Goal: Information Seeking & Learning: Learn about a topic

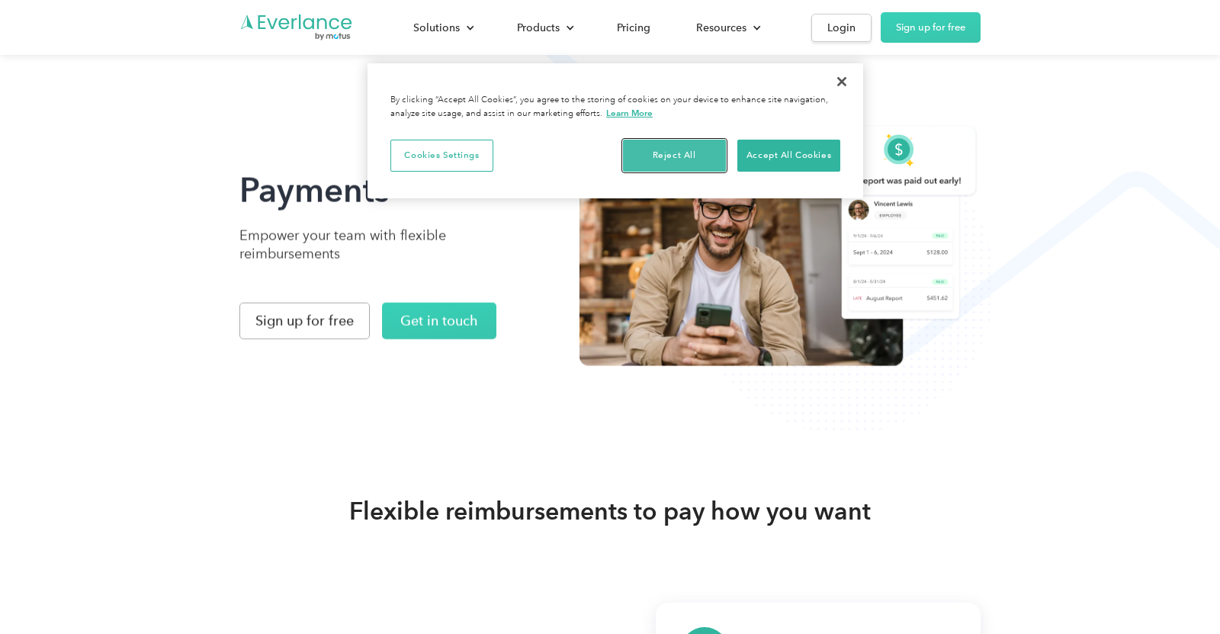
click at [676, 163] on button "Reject All" at bounding box center [674, 156] width 103 height 32
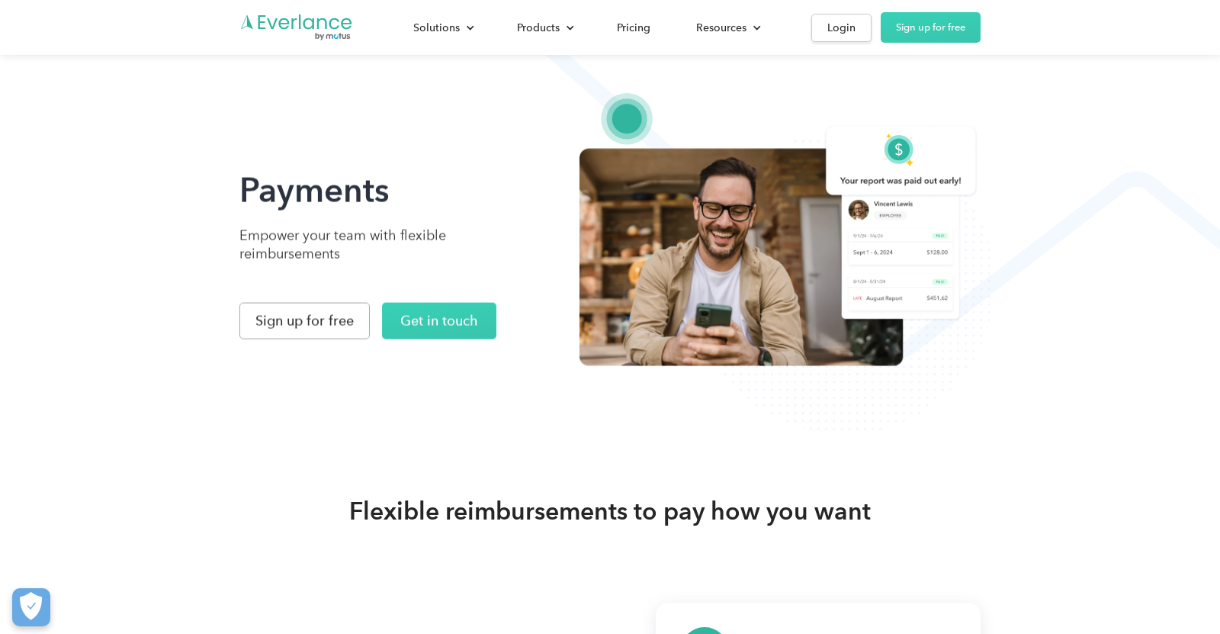
click at [414, 207] on h1 "Payments" at bounding box center [394, 190] width 311 height 43
drag, startPoint x: 233, startPoint y: 232, endPoint x: 363, endPoint y: 258, distance: 132.2
click at [363, 258] on div "Payments Empower your team with flexible reimbursements Sign up for free Get in…" at bounding box center [610, 217] width 1220 height 435
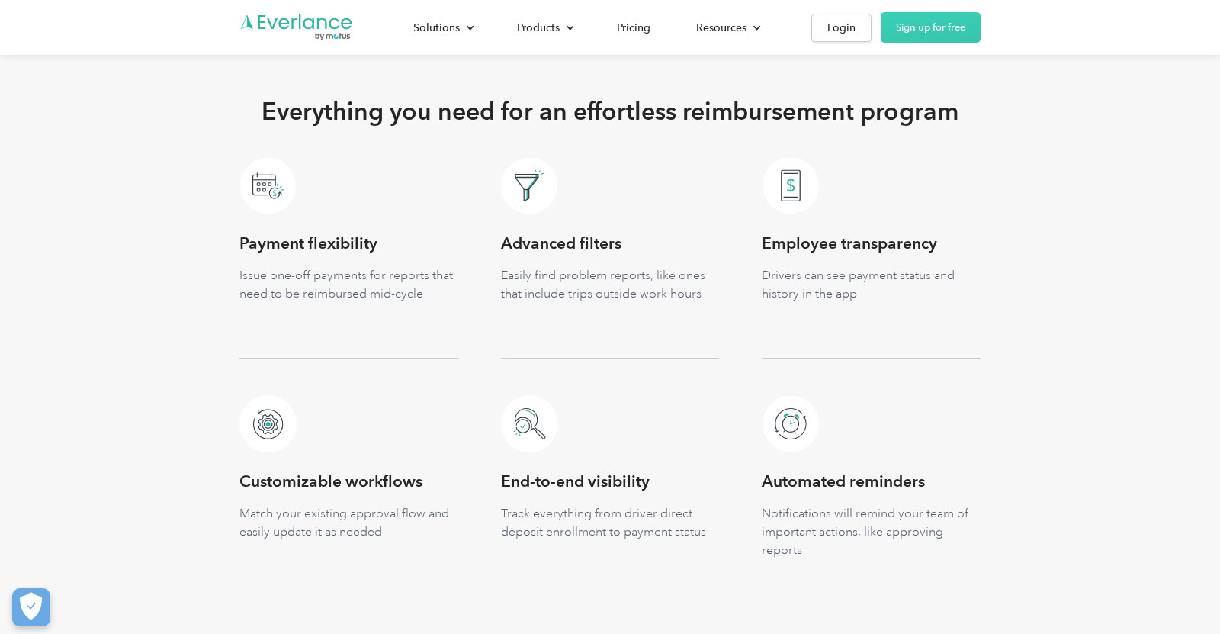
scroll to position [2029, 0]
drag, startPoint x: 217, startPoint y: 255, endPoint x: 392, endPoint y: 239, distance: 176.2
click at [392, 239] on div "Everything you need for an effortless reimbursement program Payment flexibility…" at bounding box center [610, 356] width 1220 height 640
copy h3 "Payment flexibility"
drag, startPoint x: 490, startPoint y: 242, endPoint x: 659, endPoint y: 242, distance: 168.5
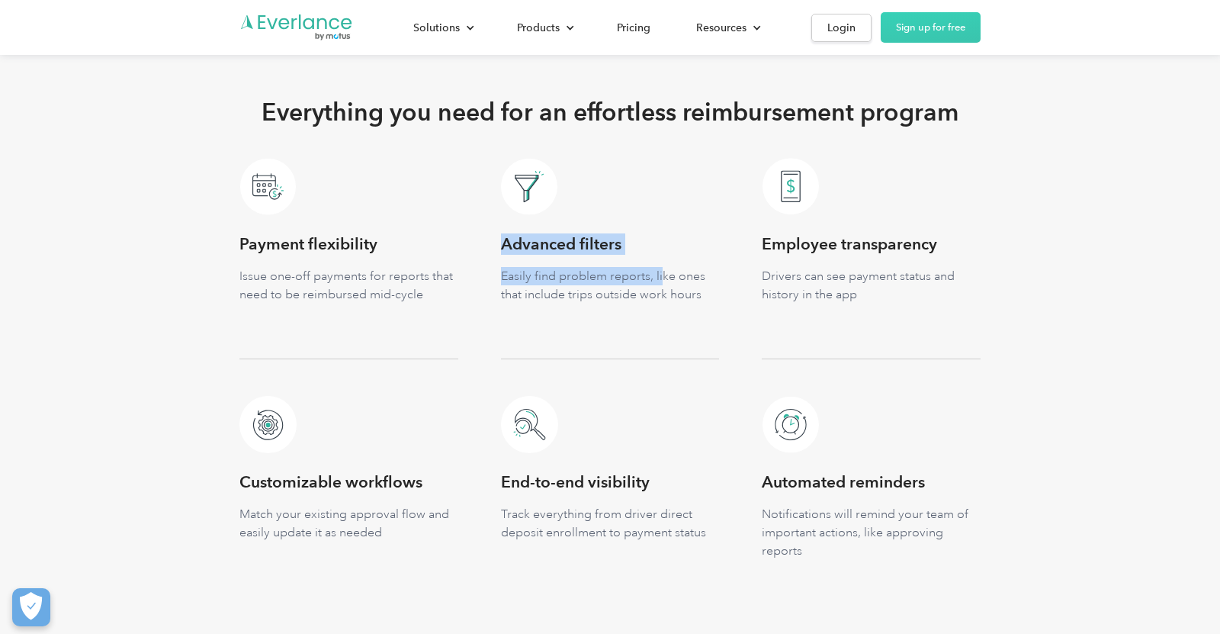
click at [659, 242] on div "Payment flexibility Issue one-off payments for reports that need to be reimburs…" at bounding box center [609, 386] width 741 height 457
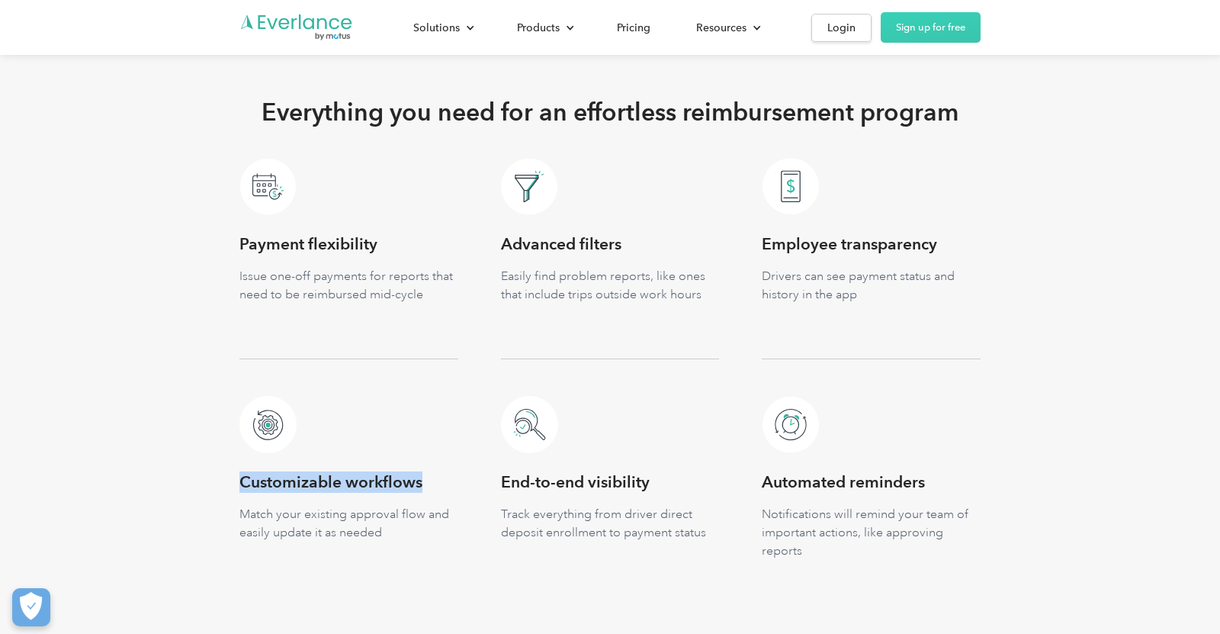
drag, startPoint x: 237, startPoint y: 485, endPoint x: 442, endPoint y: 476, distance: 204.6
click at [441, 477] on div "Everything you need for an effortless reimbursement program Payment flexibility…" at bounding box center [610, 356] width 1220 height 640
copy h3 "Customizable workflows"
